Goal: Task Accomplishment & Management: Check status

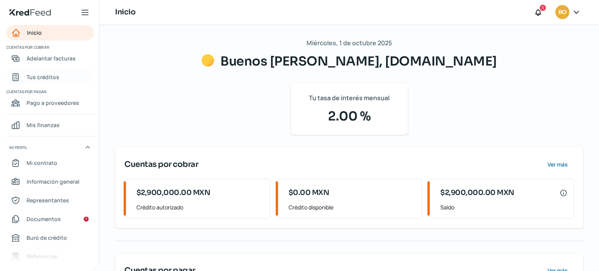
click at [38, 79] on span "Tus créditos" at bounding box center [43, 77] width 33 height 10
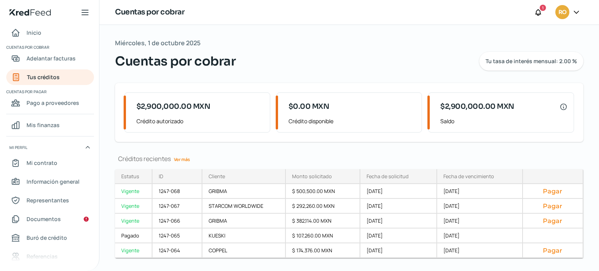
click at [192, 161] on link "Ver más" at bounding box center [182, 159] width 22 height 12
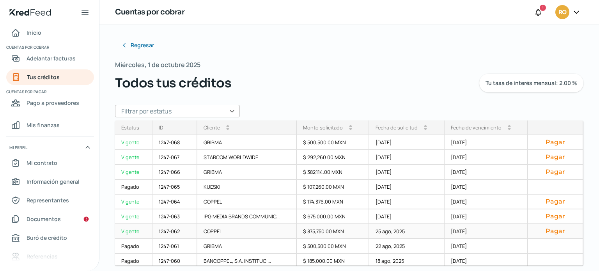
click at [551, 233] on button "Pagar" at bounding box center [555, 231] width 42 height 8
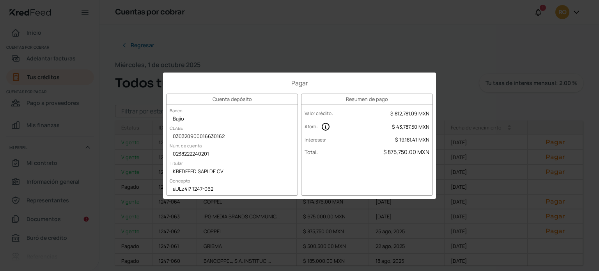
click at [460, 96] on div "Pagar Cuenta depósito Banco Bajío [PERSON_NAME] 030320900016630162 Núm. de cuen…" at bounding box center [299, 135] width 599 height 271
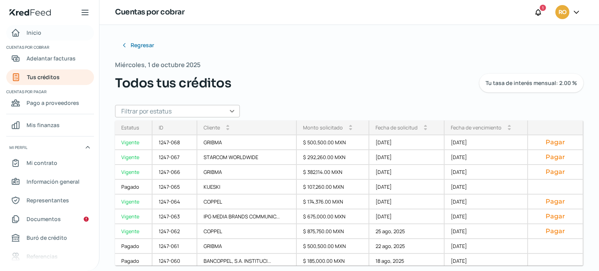
click at [30, 36] on span "Inicio" at bounding box center [34, 33] width 15 height 10
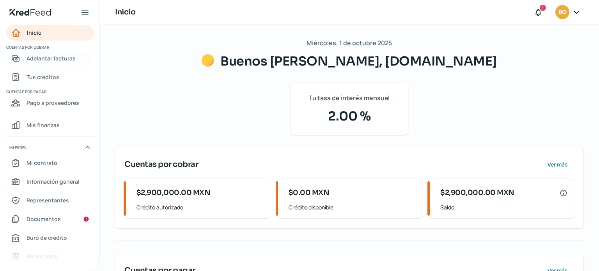
click at [48, 59] on span "Adelantar facturas" at bounding box center [51, 58] width 49 height 10
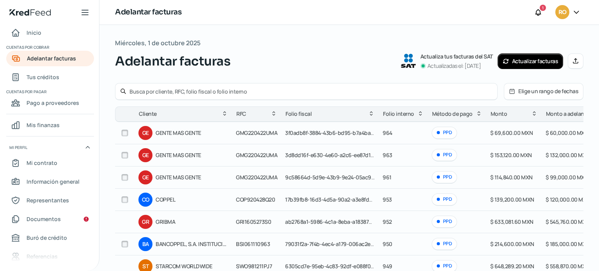
drag, startPoint x: 596, startPoint y: 129, endPoint x: 596, endPoint y: 140, distance: 11.3
click at [596, 140] on div "Miércoles, 1 de octubre 2025 Adelantar facturas Actualiza tus facturas del SAT …" at bounding box center [349, 208] width 500 height 367
